Goal: Task Accomplishment & Management: Use online tool/utility

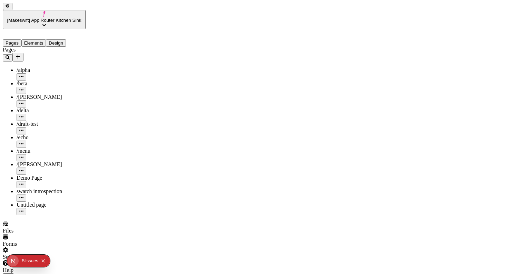
click at [33, 188] on div "swatch introspection" at bounding box center [51, 191] width 69 height 6
click at [11, 273] on icon "button" at bounding box center [9, 278] width 6 height 6
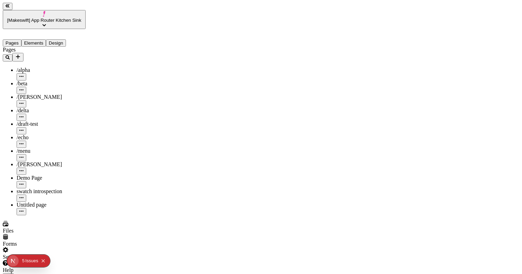
click at [14, 273] on button "button" at bounding box center [8, 277] width 11 height 9
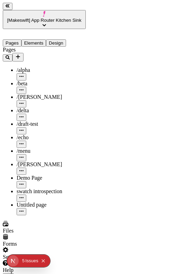
drag, startPoint x: 438, startPoint y: 149, endPoint x: 194, endPoint y: 188, distance: 247.1
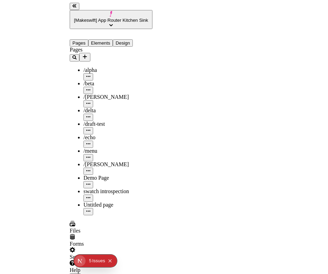
scroll to position [17, 0]
